Goal: Find specific page/section: Find specific page/section

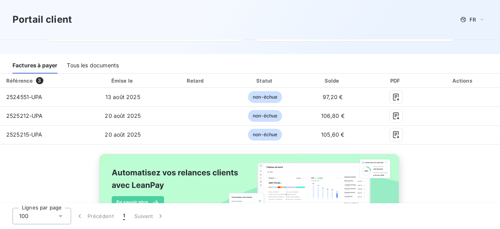
scroll to position [90, 0]
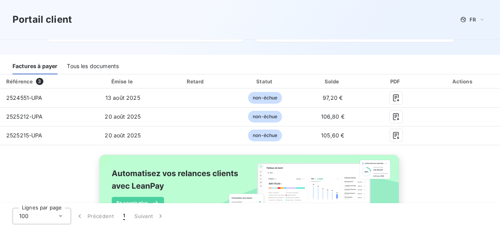
click at [90, 58] on div "Tous les documents" at bounding box center [93, 66] width 52 height 16
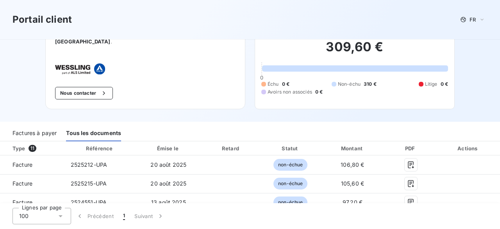
scroll to position [39, 0]
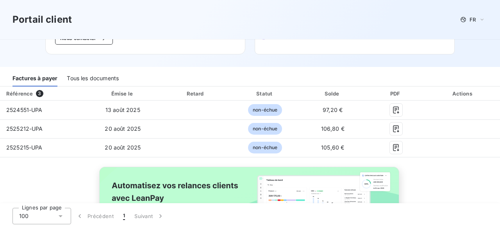
scroll to position [78, 0]
